Goal: Task Accomplishment & Management: Use online tool/utility

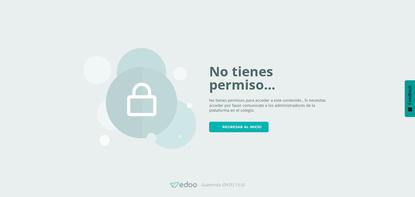
click at [250, 128] on span "Regresar al inicio" at bounding box center [241, 127] width 39 height 10
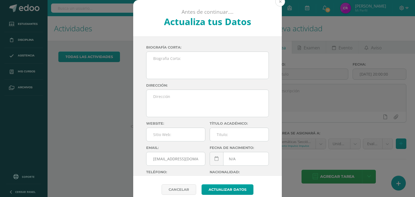
click at [279, 2] on button at bounding box center [280, 2] width 10 height 10
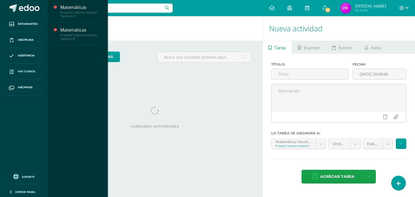
click at [25, 68] on link "Mis cursos" at bounding box center [23, 72] width 39 height 16
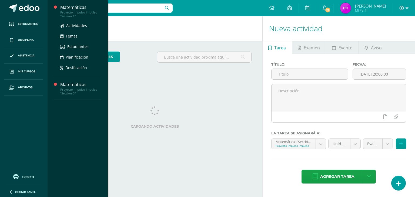
click at [80, 12] on div "Proyecto Impulso Impulso "Sección A"" at bounding box center [80, 15] width 41 height 8
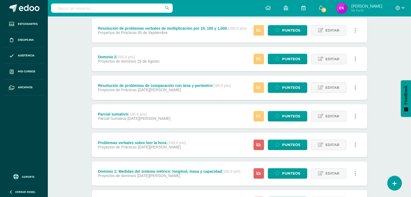
scroll to position [160, 0]
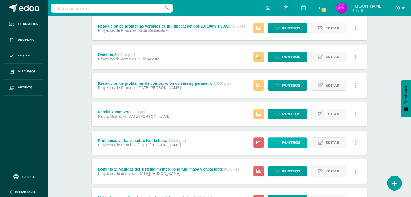
click at [281, 141] on link "Punteos" at bounding box center [287, 142] width 39 height 11
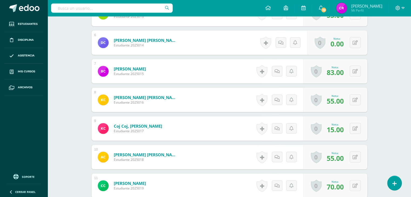
scroll to position [310, 0]
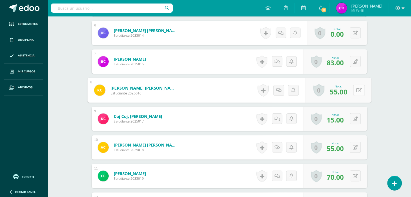
click at [358, 89] on button at bounding box center [358, 90] width 11 height 11
type input "65"
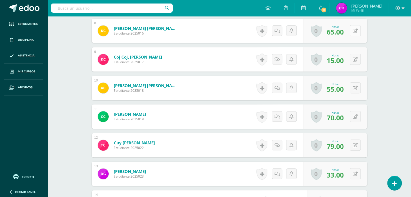
scroll to position [372, 0]
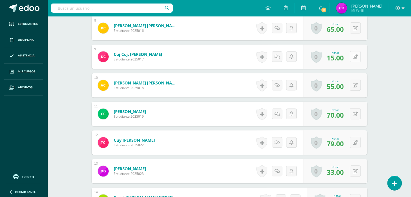
click at [352, 58] on div "0 Logros Logros obtenidos Aún no hay logros agregados Nota: 15.00" at bounding box center [335, 57] width 64 height 24
click at [353, 51] on button at bounding box center [358, 56] width 11 height 11
type input "50"
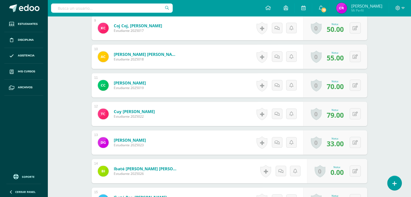
scroll to position [401, 0]
click at [357, 55] on icon at bounding box center [358, 56] width 5 height 5
type input "90"
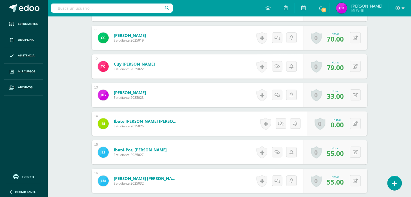
scroll to position [448, 0]
click at [356, 65] on icon at bounding box center [358, 66] width 5 height 5
type input "00"
click at [351, 66] on div "0 Logros Logros obtenidos Aún no hay logros agregados Nota: 0.00" at bounding box center [340, 66] width 62 height 25
click at [358, 66] on icon at bounding box center [358, 66] width 5 height 5
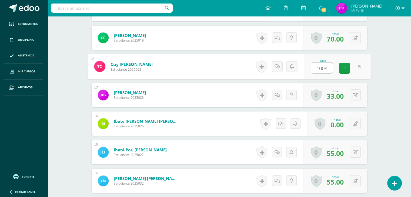
type input "100"
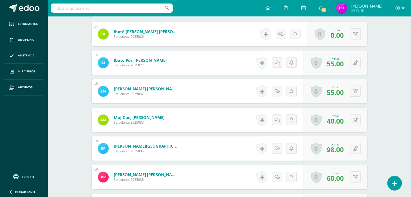
scroll to position [570, 0]
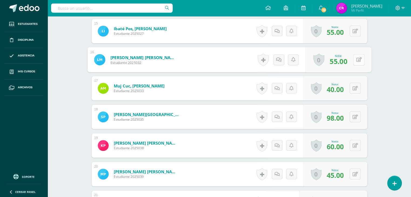
click at [355, 61] on button at bounding box center [358, 59] width 11 height 11
type input "100"
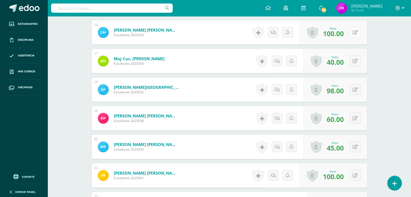
scroll to position [615, 0]
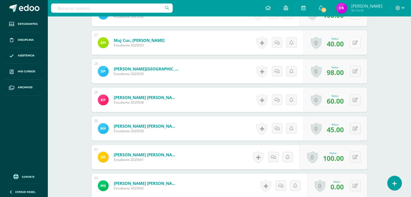
click at [353, 46] on div "0 Logros Logros obtenidos Aún no hay logros agregados Nota: 40.00" at bounding box center [335, 43] width 64 height 24
click at [353, 37] on button at bounding box center [358, 42] width 11 height 11
type input "70"
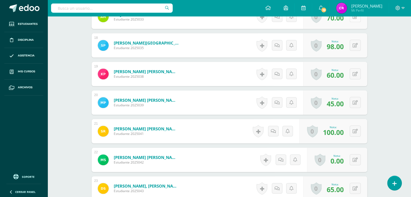
scroll to position [644, 0]
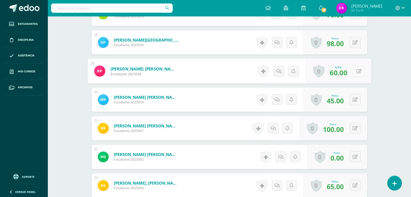
drag, startPoint x: 353, startPoint y: 46, endPoint x: 357, endPoint y: 69, distance: 23.6
click at [357, 69] on icon at bounding box center [358, 71] width 5 height 5
type input "100"
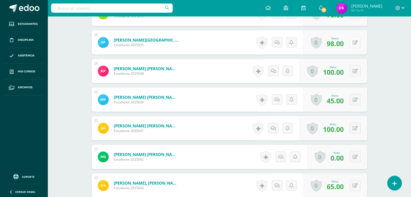
click at [353, 41] on div "0 Logros Logros obtenidos Aún no hay logros agregados Nota: 98.00" at bounding box center [335, 42] width 64 height 24
click at [357, 41] on icon at bounding box center [358, 42] width 5 height 5
type input "100"
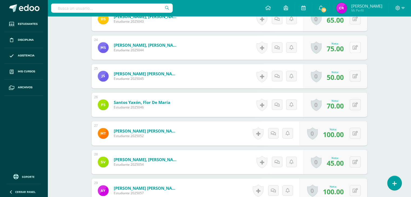
scroll to position [818, 0]
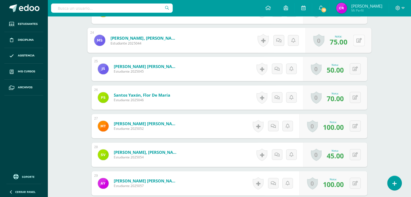
click at [356, 38] on icon at bounding box center [358, 40] width 5 height 5
type input "100"
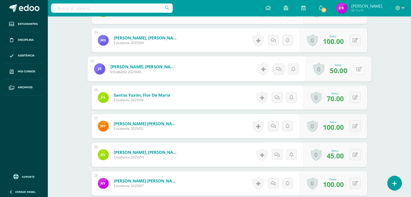
click at [357, 67] on icon at bounding box center [358, 68] width 5 height 5
type input "100"
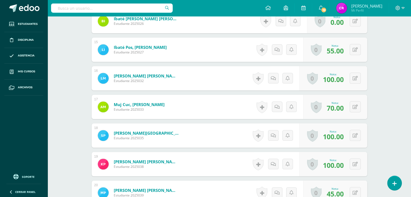
scroll to position [460, 0]
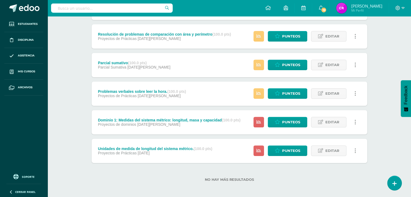
scroll to position [211, 0]
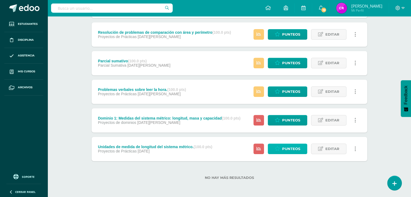
click at [274, 146] on link "Punteos" at bounding box center [287, 149] width 39 height 11
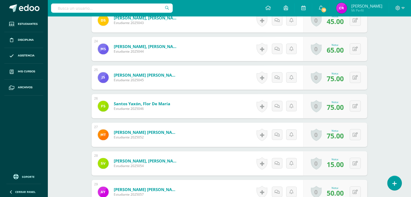
scroll to position [878, 0]
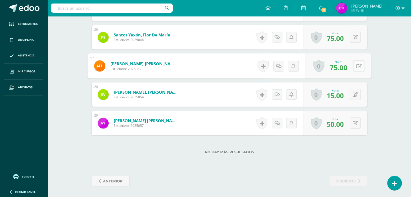
click at [355, 62] on button at bounding box center [358, 65] width 11 height 11
click at [353, 63] on button at bounding box center [358, 65] width 11 height 11
type input "0"
type input "100"
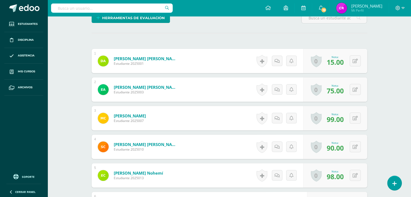
scroll to position [141, 0]
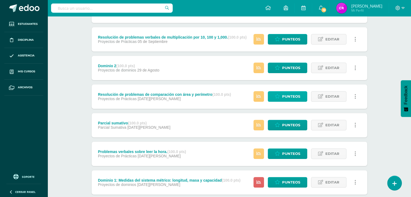
scroll to position [165, 0]
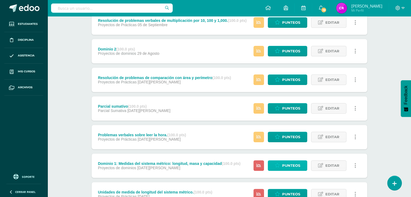
click at [284, 163] on span "Punteos" at bounding box center [291, 166] width 18 height 10
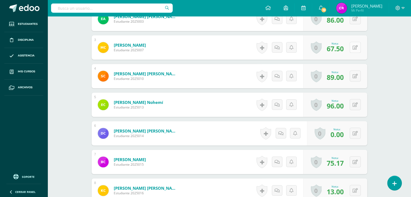
scroll to position [210, 0]
click at [355, 47] on button at bounding box center [358, 47] width 11 height 11
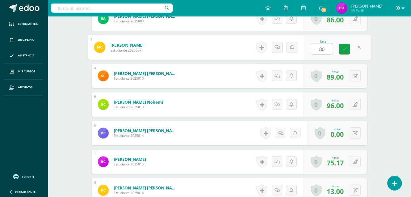
type input "8"
type input "90"
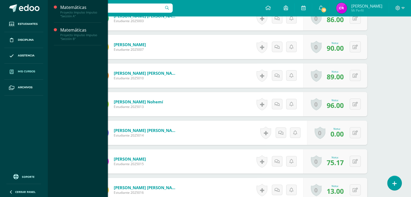
click at [32, 72] on span "Mis cursos" at bounding box center [26, 71] width 17 height 4
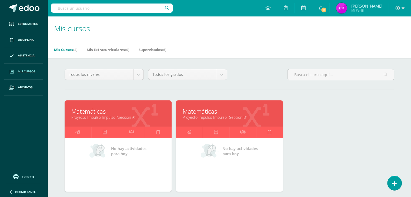
click at [210, 111] on link "Matemáticas" at bounding box center [229, 111] width 93 height 8
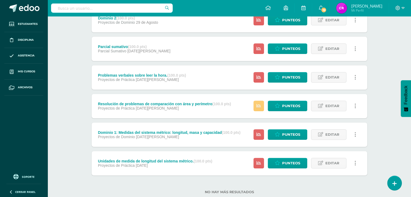
scroll to position [211, 0]
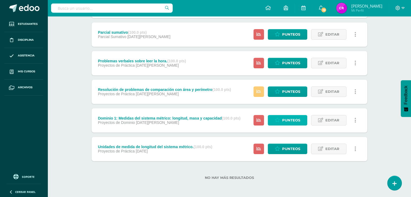
click at [282, 120] on span "Punteos" at bounding box center [291, 120] width 18 height 10
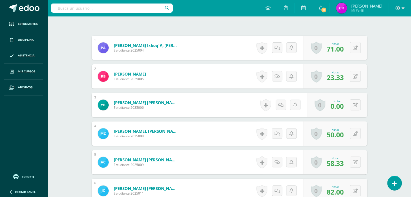
scroll to position [152, 0]
click at [355, 46] on button at bounding box center [358, 47] width 11 height 11
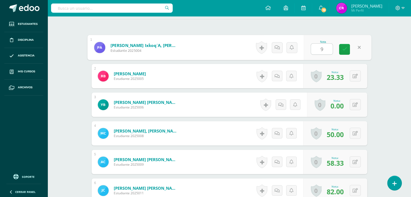
type input "90"
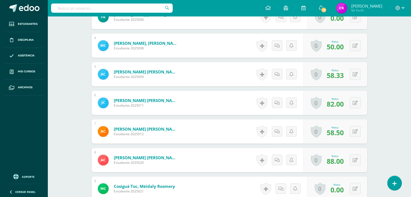
scroll to position [240, 0]
click at [354, 46] on button at bounding box center [354, 45] width 11 height 11
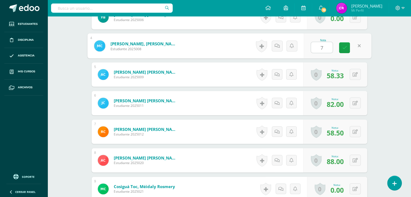
type input "75"
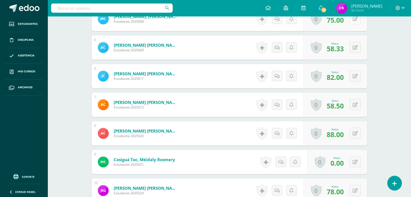
scroll to position [275, 0]
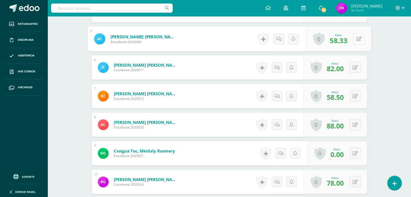
click at [355, 39] on button at bounding box center [358, 38] width 11 height 11
type input "75"
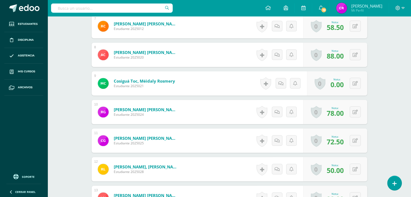
scroll to position [348, 0]
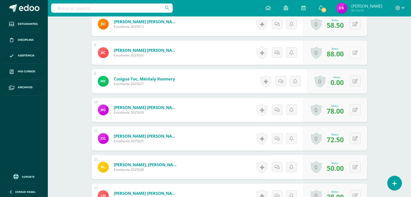
click at [355, 48] on button at bounding box center [354, 52] width 11 height 11
type input "94"
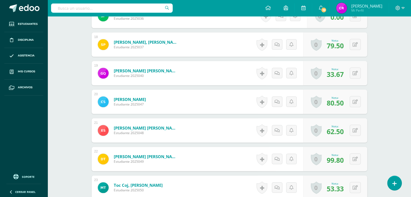
scroll to position [642, 0]
click at [356, 71] on icon at bounding box center [358, 73] width 5 height 5
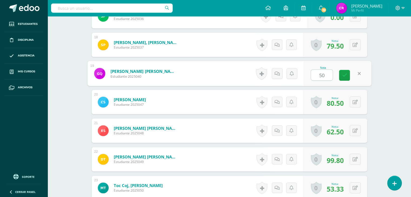
type input "5"
type input "65"
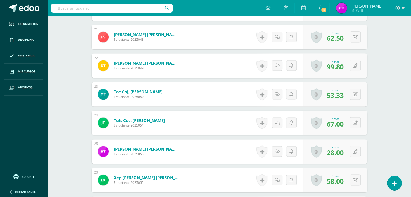
scroll to position [738, 0]
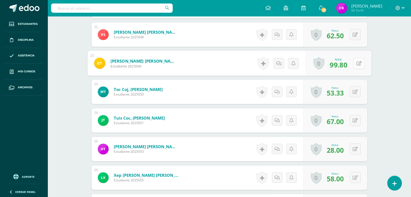
click at [355, 63] on button at bounding box center [358, 63] width 11 height 11
type input "0"
type input "100"
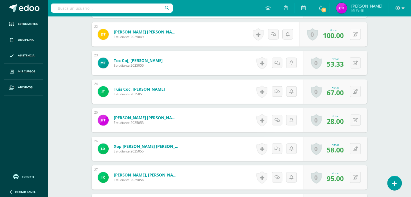
scroll to position [769, 0]
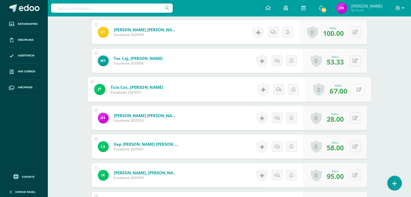
click at [355, 90] on button at bounding box center [358, 89] width 11 height 11
type input "78"
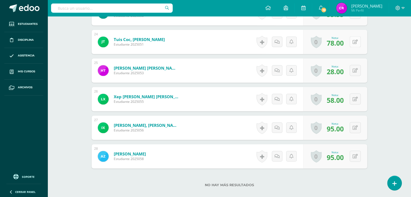
scroll to position [849, 0]
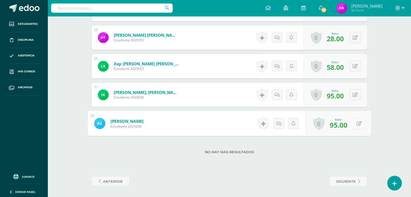
click at [354, 120] on button at bounding box center [358, 123] width 11 height 11
type input "0"
type input "100"
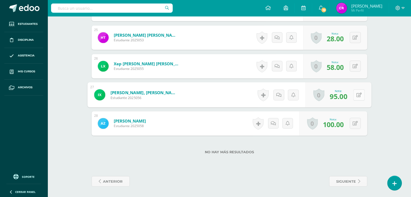
click at [353, 96] on button at bounding box center [358, 94] width 11 height 11
type input "0"
type input "95"
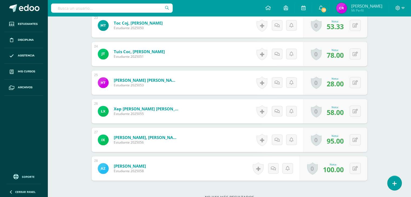
scroll to position [805, 0]
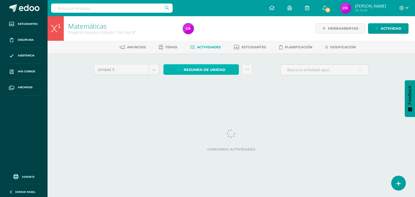
click at [227, 66] on link "Resumen de unidad" at bounding box center [200, 69] width 75 height 11
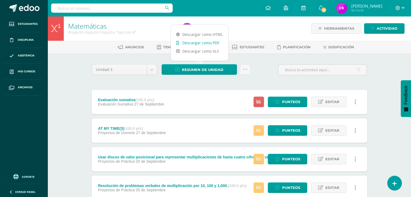
click at [211, 41] on link "Descargar como PDF" at bounding box center [200, 43] width 58 height 8
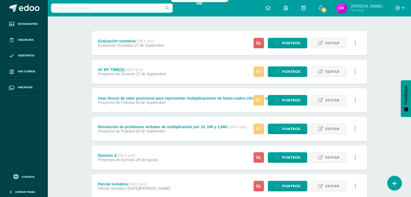
scroll to position [60, 0]
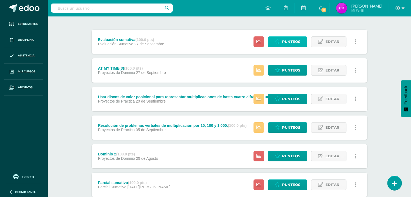
click at [281, 45] on link "Punteos" at bounding box center [287, 41] width 39 height 11
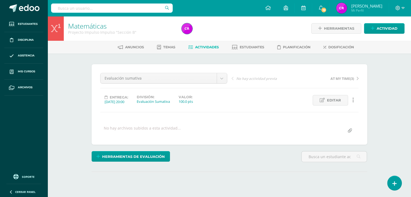
click at [157, 10] on input "text" at bounding box center [112, 8] width 122 height 9
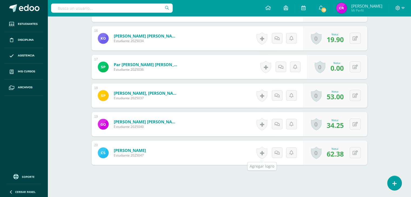
scroll to position [593, 0]
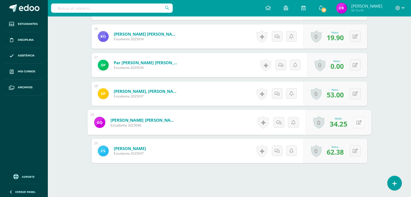
click at [354, 122] on button at bounding box center [358, 122] width 11 height 11
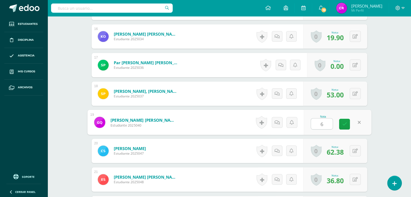
scroll to position [593, 0]
type input "65"
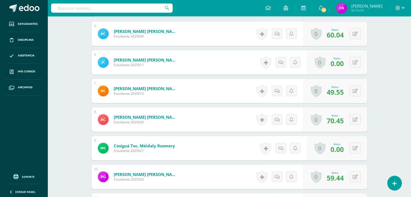
scroll to position [171, 0]
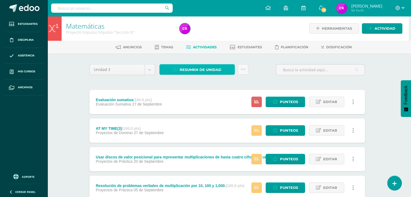
click at [227, 69] on link "Resumen de unidad" at bounding box center [196, 69] width 75 height 11
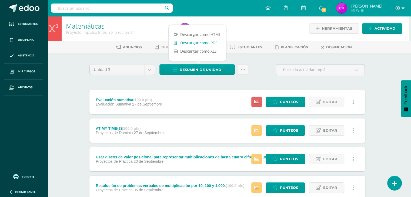
click at [206, 43] on link "Descargar como PDF" at bounding box center [198, 43] width 58 height 8
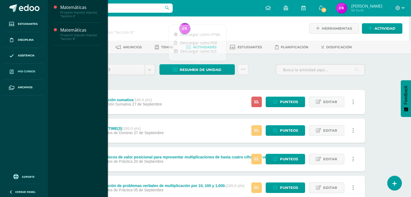
click at [32, 70] on span "Mis cursos" at bounding box center [26, 71] width 17 height 4
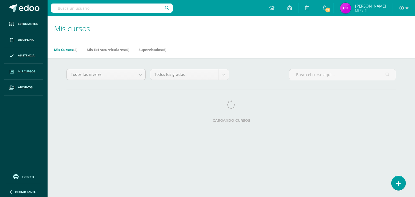
click at [74, 12] on input "text" at bounding box center [112, 8] width 122 height 9
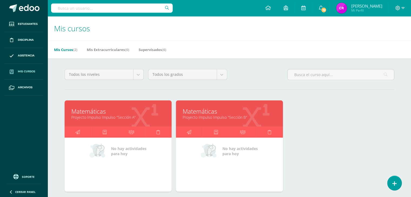
click at [94, 110] on link "Matemáticas" at bounding box center [117, 111] width 93 height 8
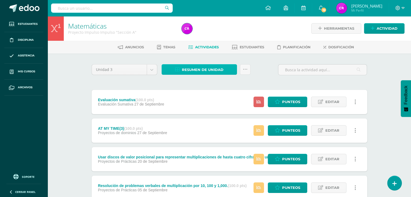
click at [218, 71] on span "Resumen de unidad" at bounding box center [203, 70] width 42 height 10
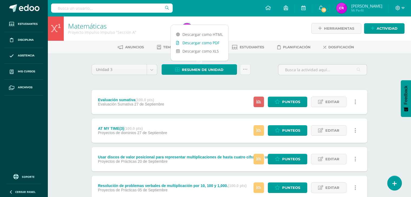
click at [203, 44] on link "Descargar como PDF" at bounding box center [200, 43] width 58 height 8
